Goal: Information Seeking & Learning: Understand process/instructions

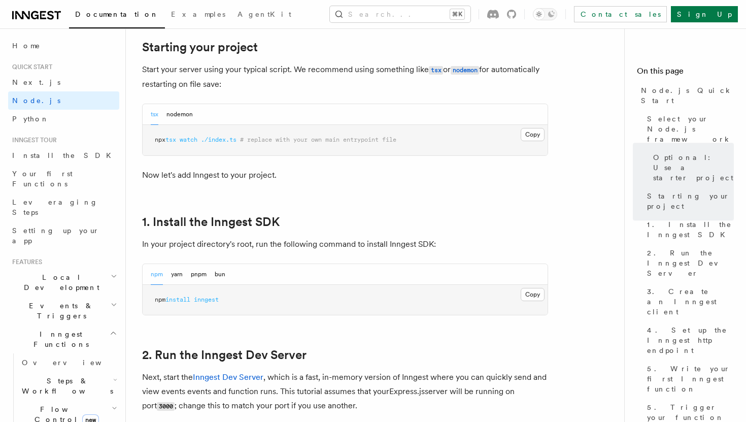
scroll to position [487, 0]
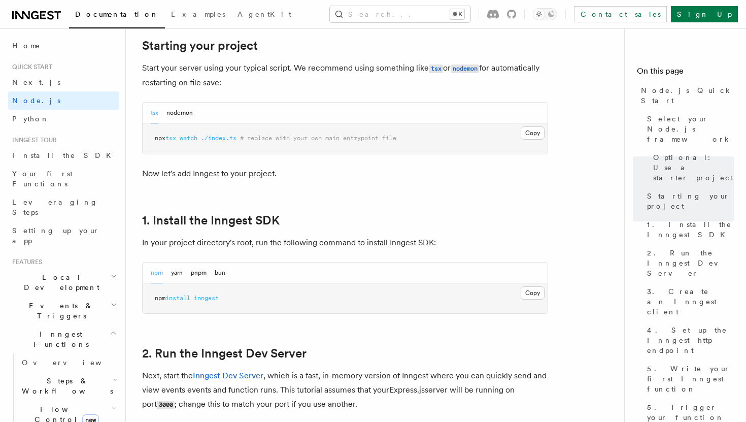
click at [283, 304] on pre "npm install inngest" at bounding box center [345, 298] width 405 height 30
click at [528, 290] on button "Copy Copied" at bounding box center [533, 292] width 24 height 13
click at [524, 357] on h2 "2. Run the Inngest Dev Server" at bounding box center [345, 353] width 406 height 14
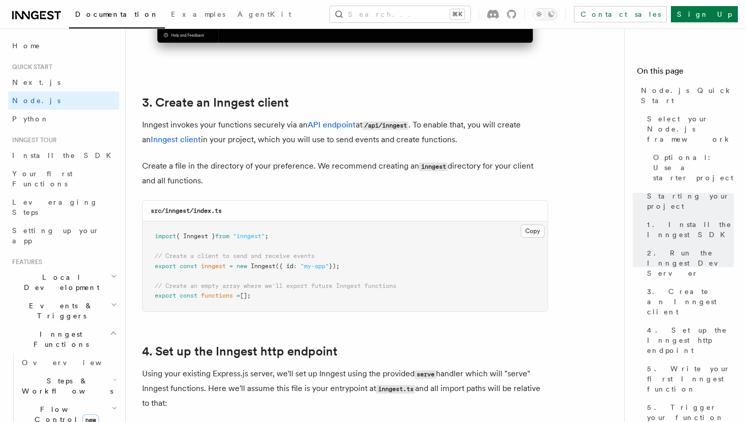
scroll to position [1259, 0]
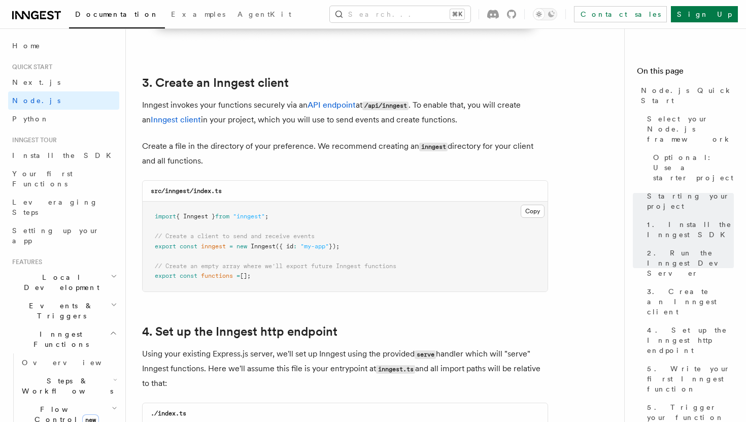
click at [169, 194] on code "src/inngest/index.ts" at bounding box center [186, 190] width 71 height 7
copy code "inngest"
click at [532, 212] on button "Copy Copied" at bounding box center [533, 211] width 24 height 13
